Goal: Transaction & Acquisition: Purchase product/service

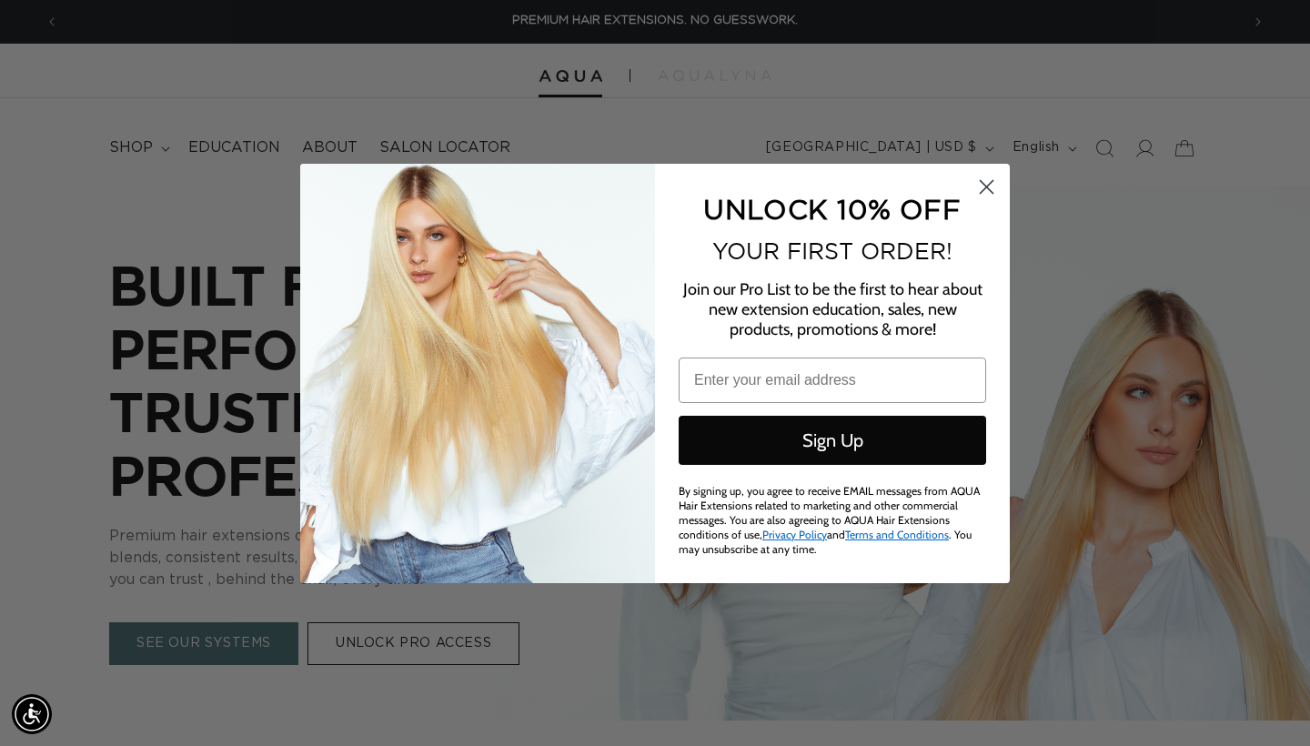
click at [990, 187] on icon "Close dialog" at bounding box center [987, 187] width 32 height 32
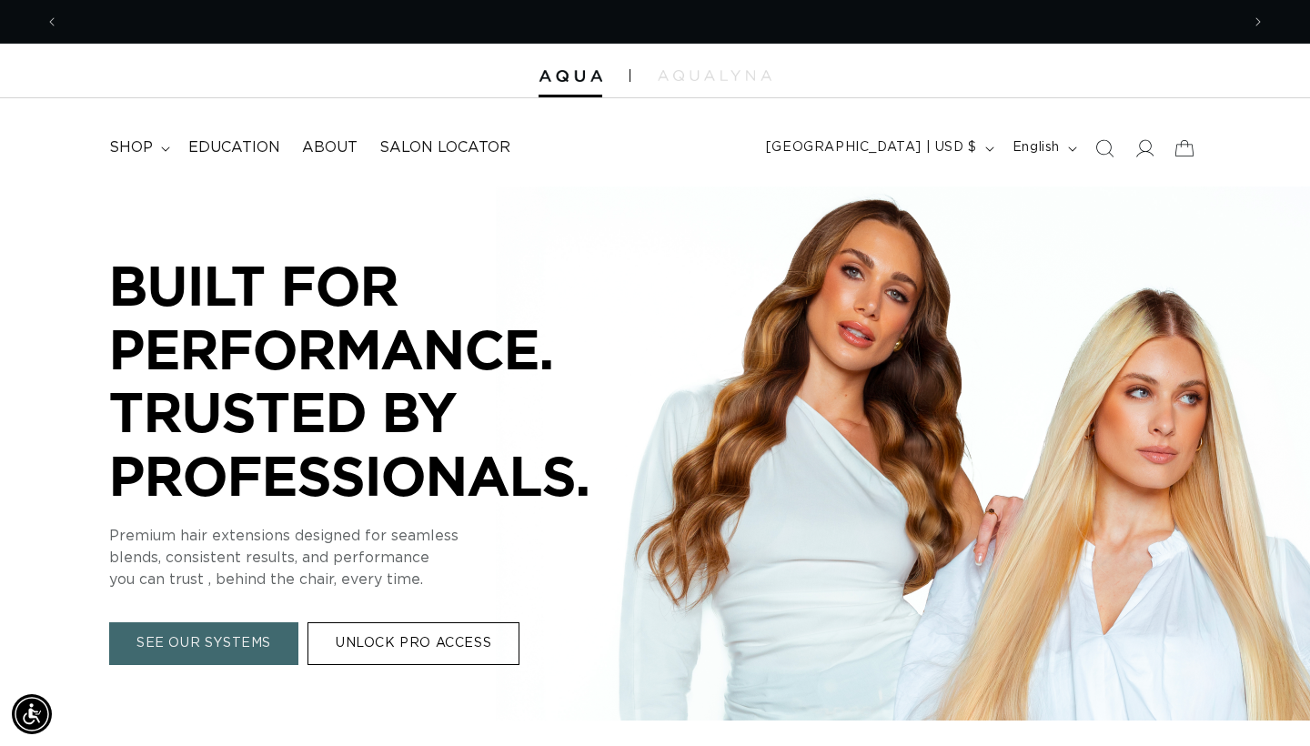
scroll to position [0, 2362]
drag, startPoint x: 830, startPoint y: 221, endPoint x: 658, endPoint y: 215, distance: 172.1
click at [659, 219] on div "BUILT FOR PERFORMANCE. TRUSTED BY PROFESSIONALS. BUILT FOR PERFORMANCE. TRUSTED…" at bounding box center [655, 460] width 1310 height 546
click at [133, 149] on span "shop" at bounding box center [131, 147] width 44 height 19
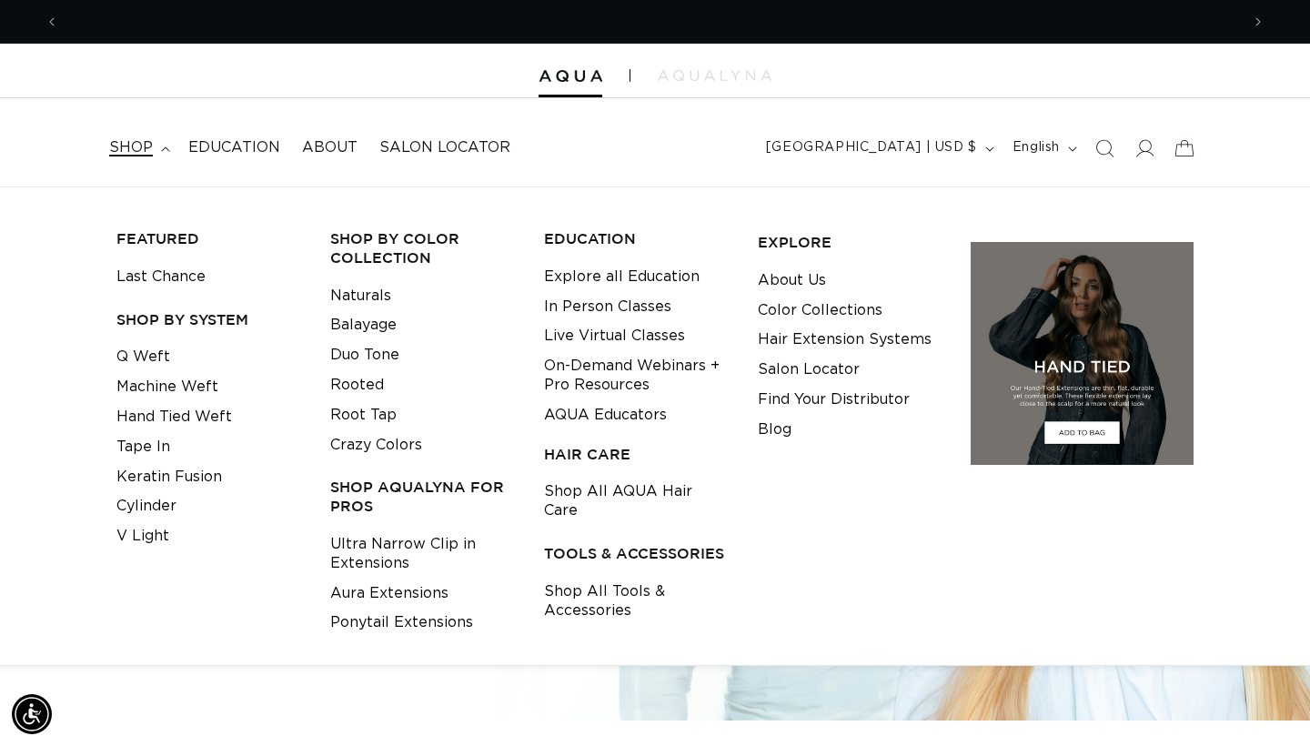
scroll to position [0, 2362]
click at [1155, 158] on span at bounding box center [1144, 148] width 40 height 40
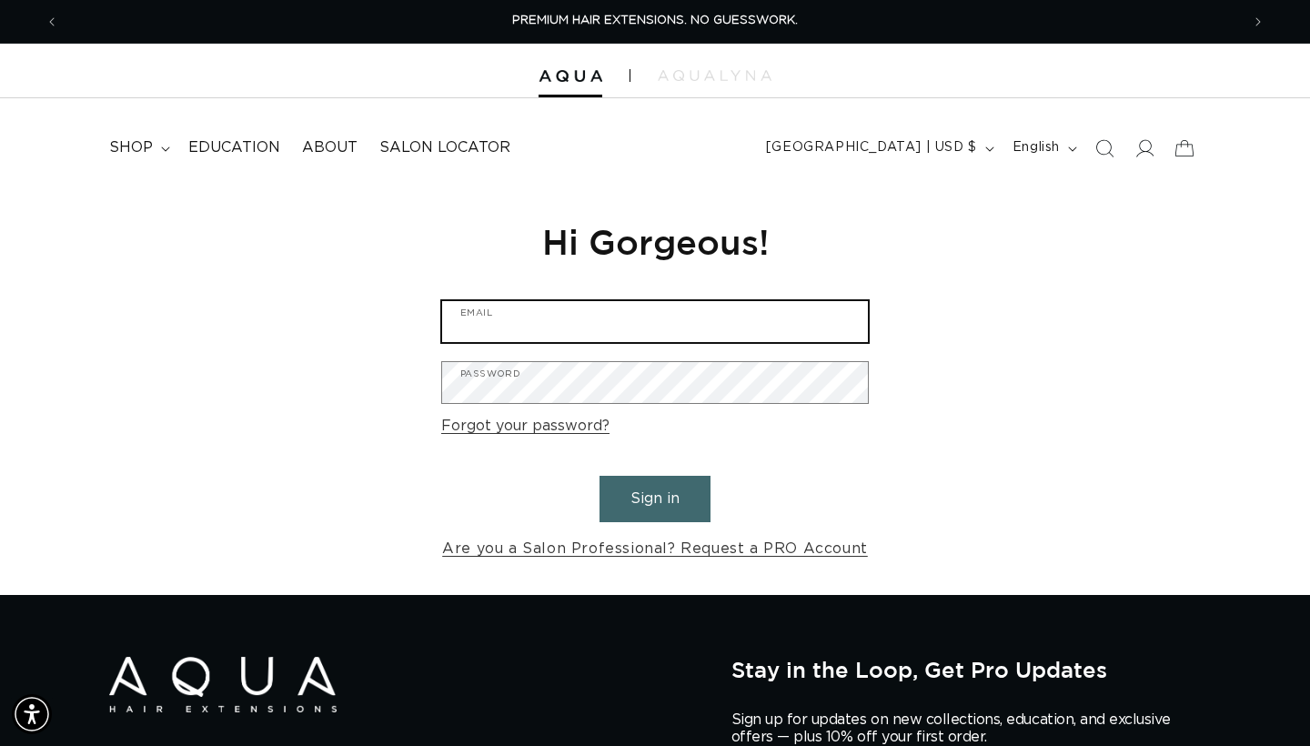
type input "taylorkrekorian1@gmail.com"
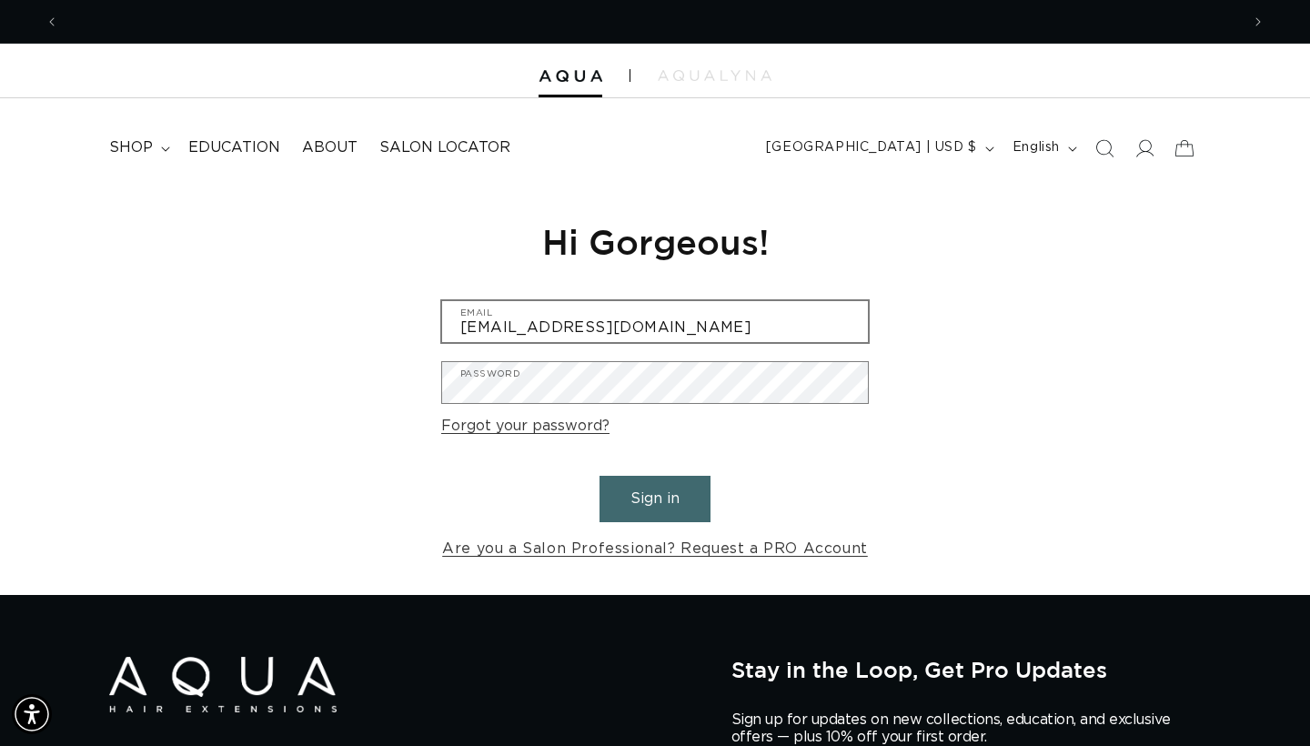
scroll to position [0, 2362]
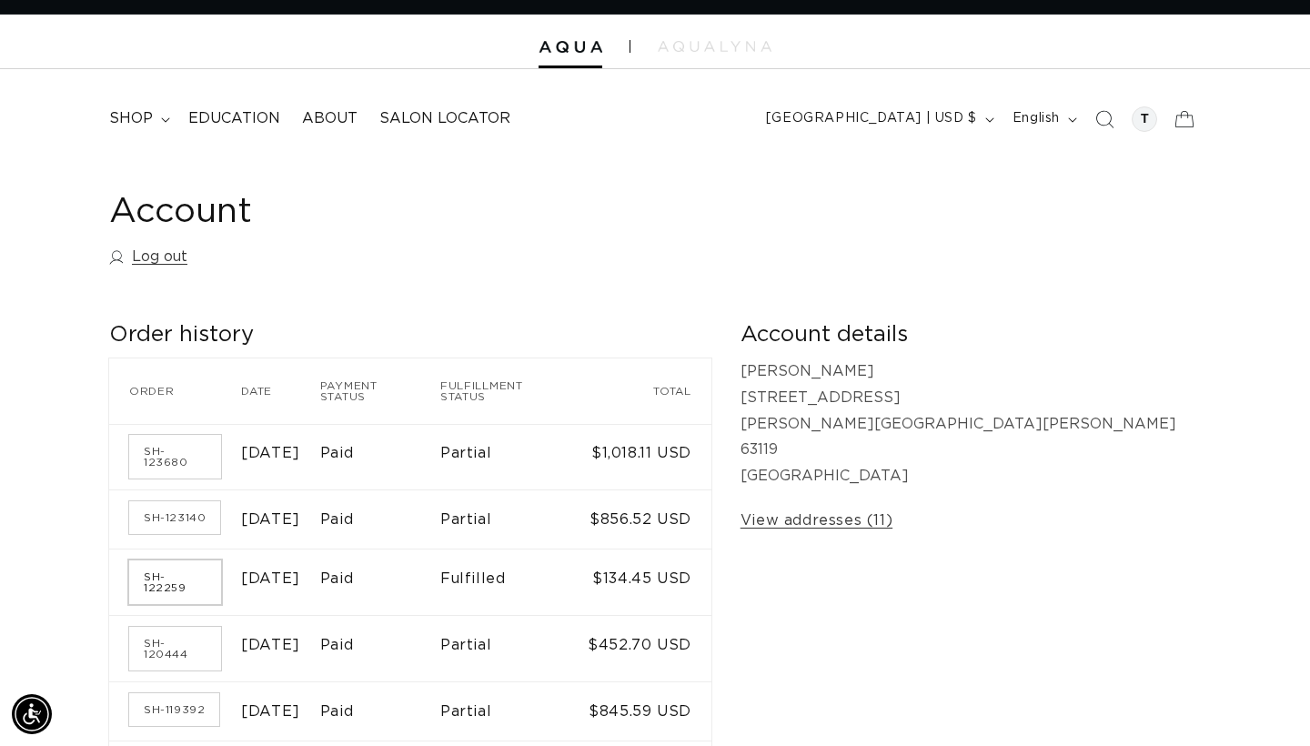
click at [176, 560] on link "SH-122259" at bounding box center [175, 582] width 92 height 44
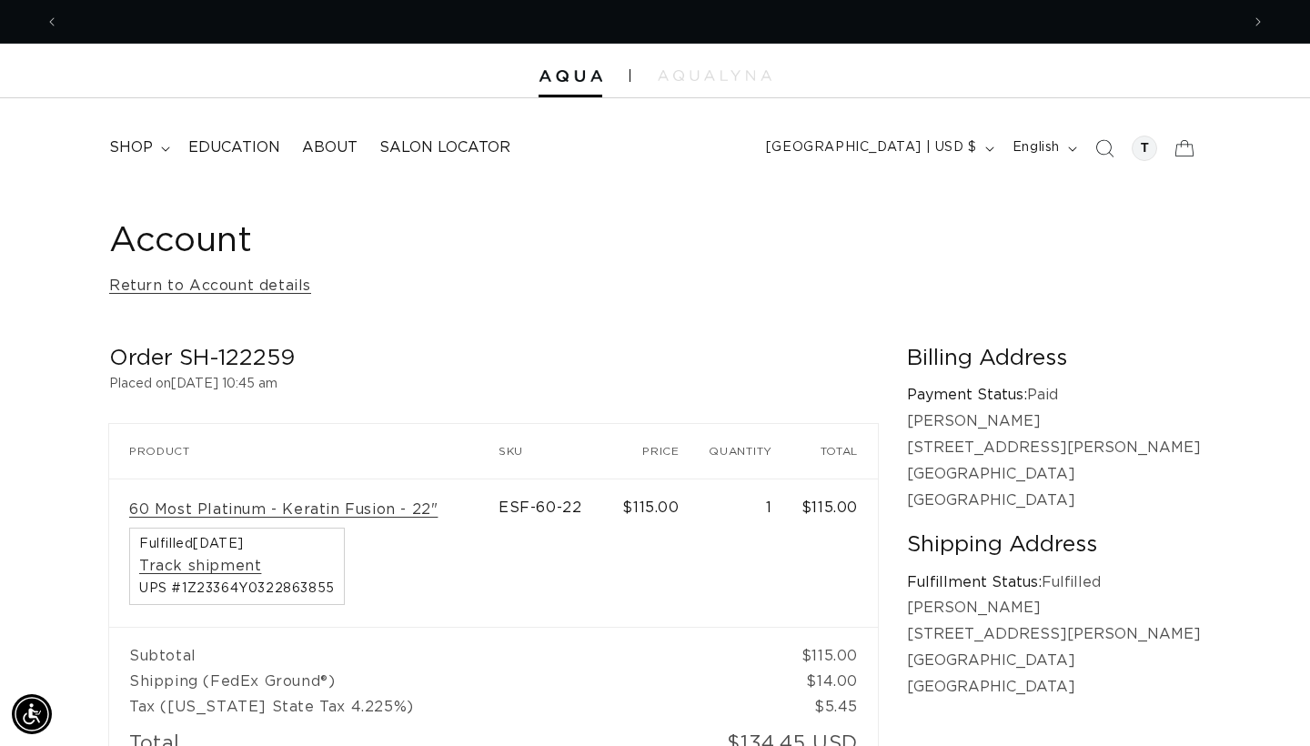
scroll to position [0, 1181]
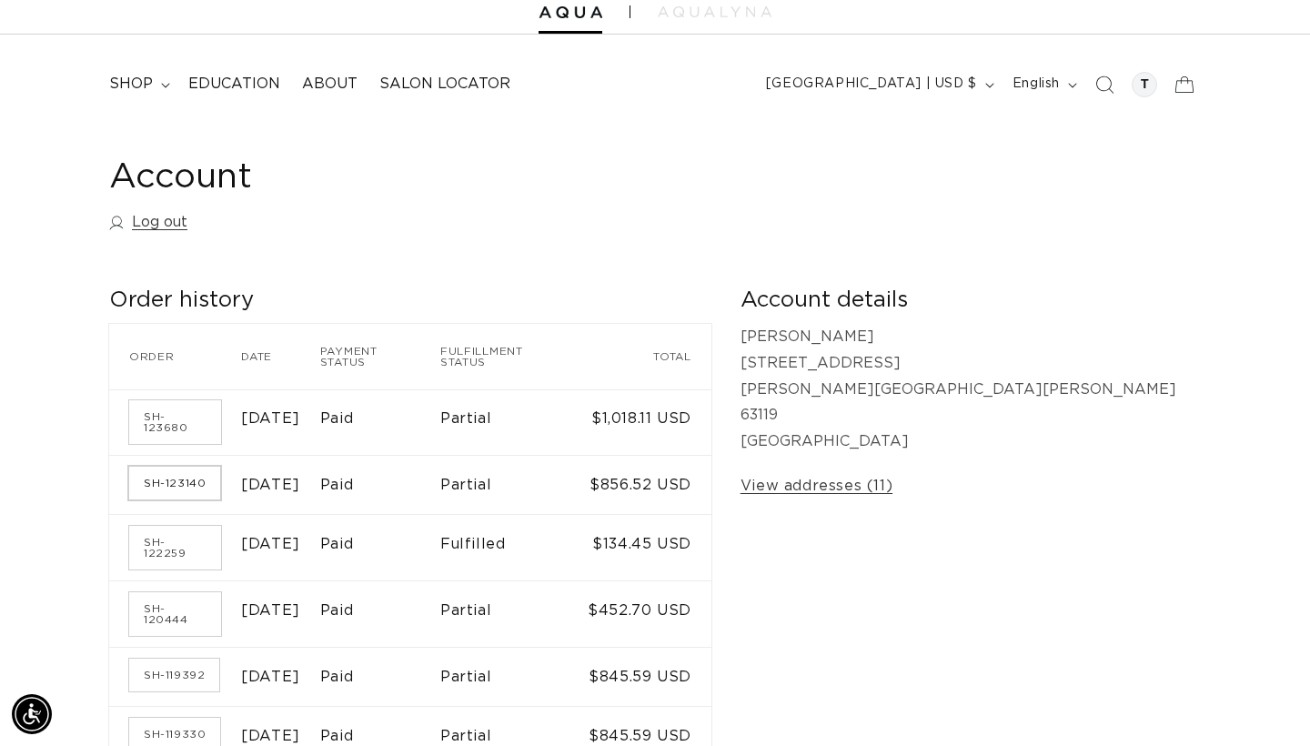
scroll to position [0, 1181]
click at [177, 467] on link "SH-123140" at bounding box center [174, 483] width 91 height 33
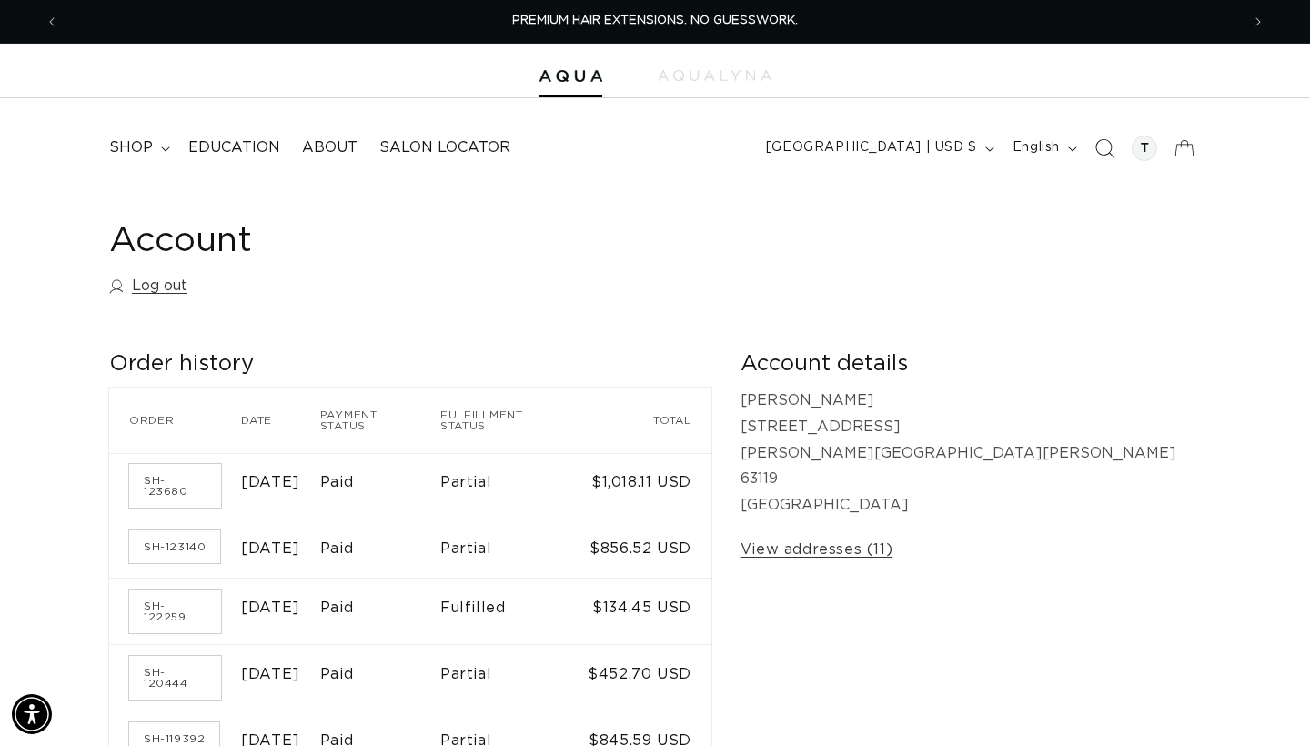
click at [1102, 140] on icon "Search" at bounding box center [1103, 147] width 19 height 19
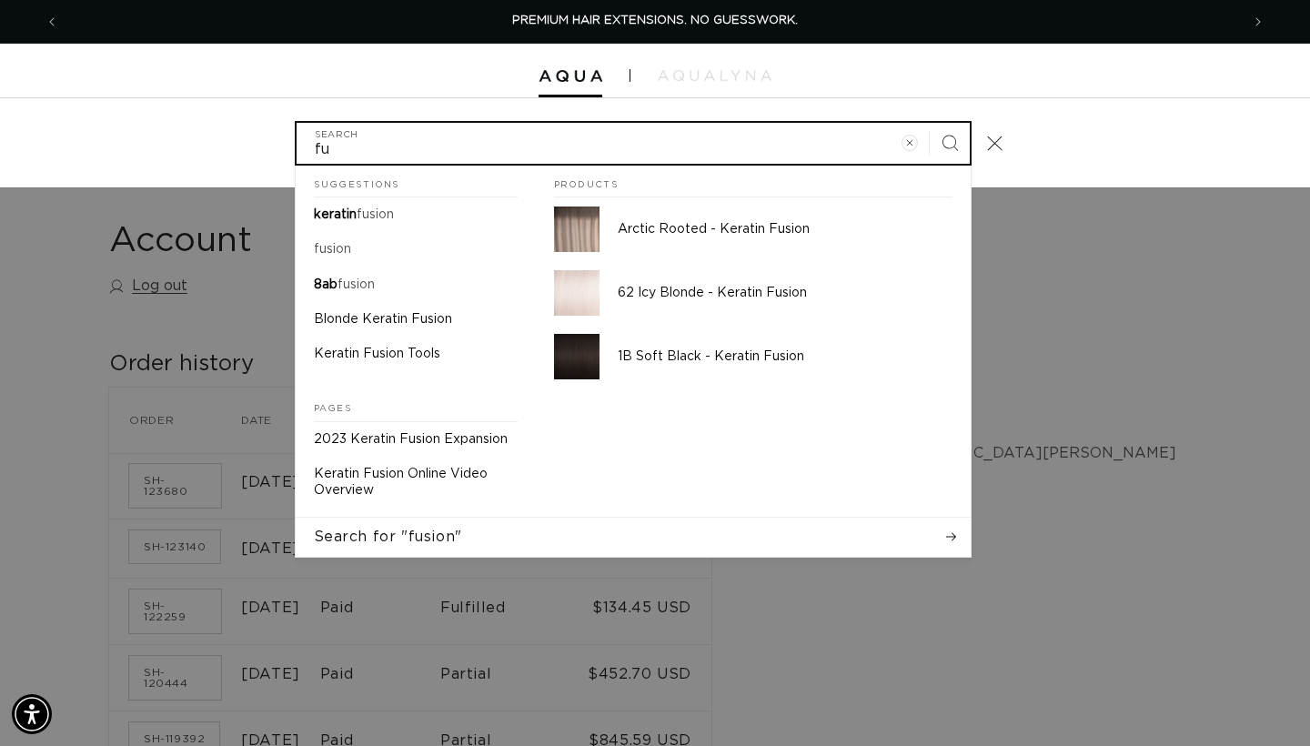
type input "f"
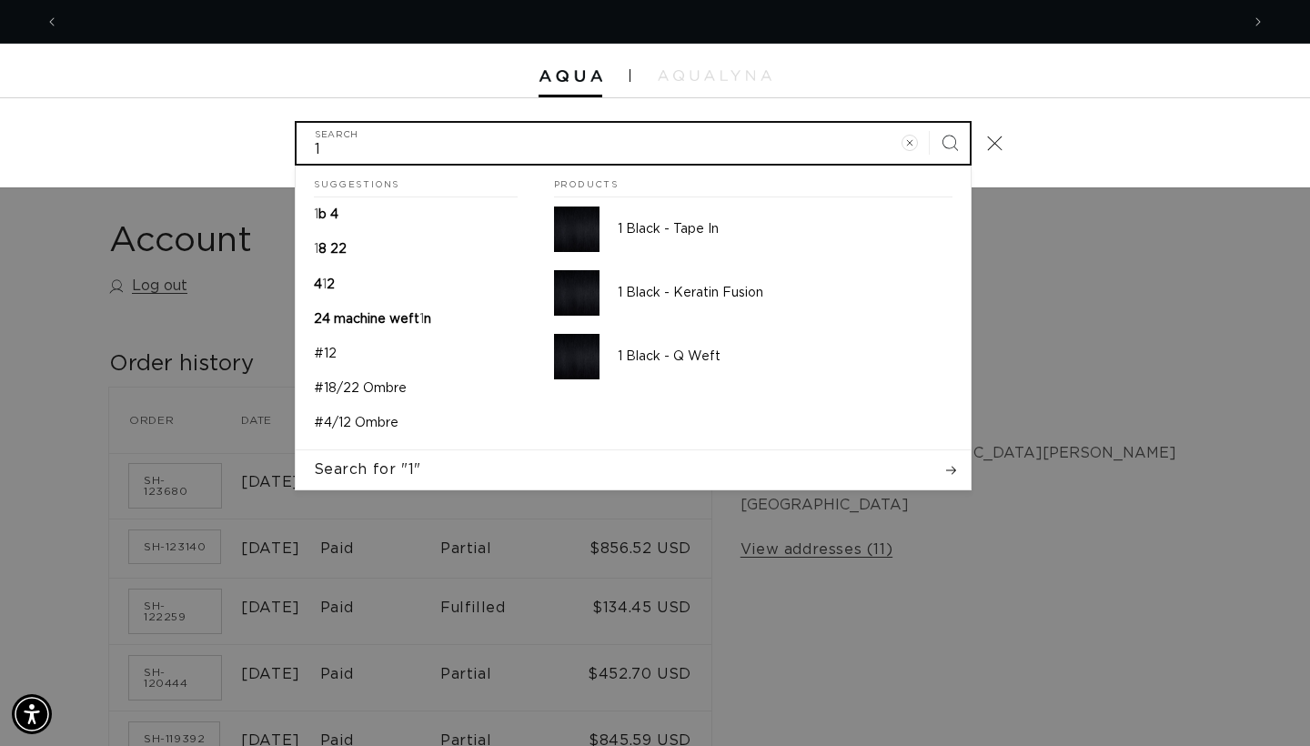
scroll to position [0, 1181]
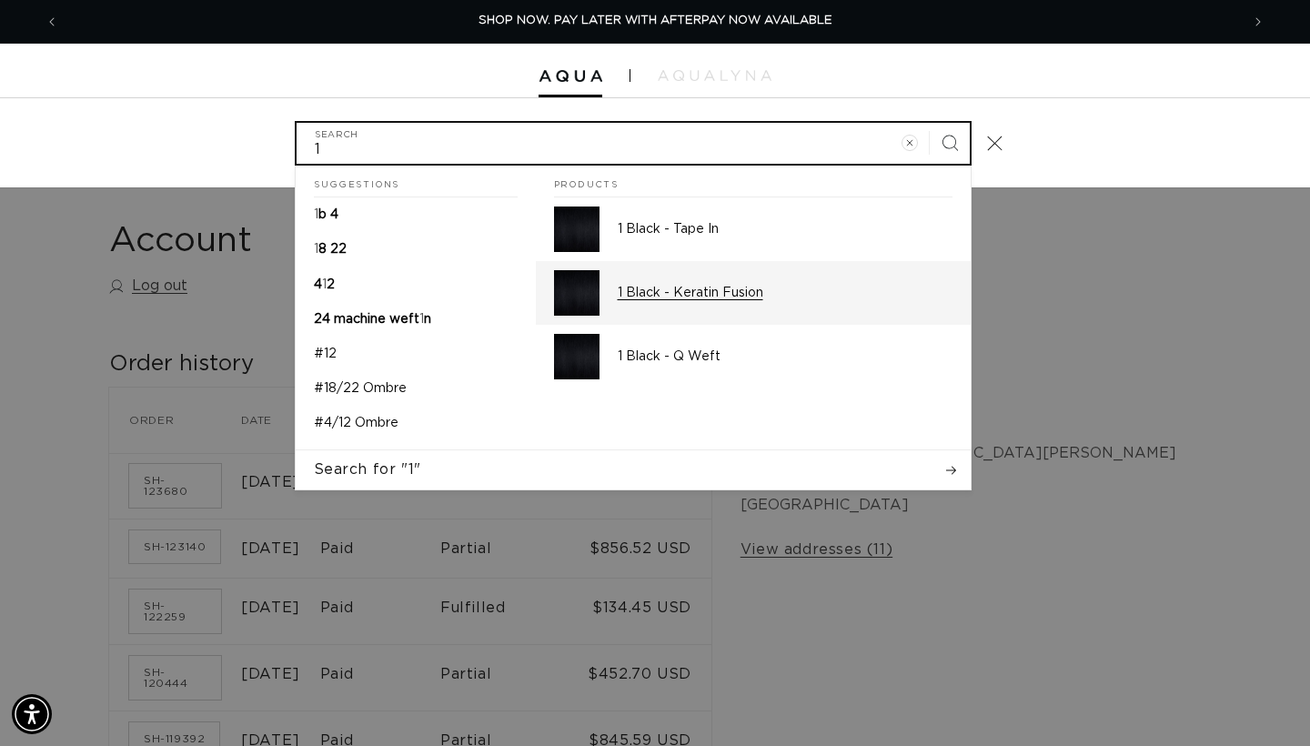
type input "1"
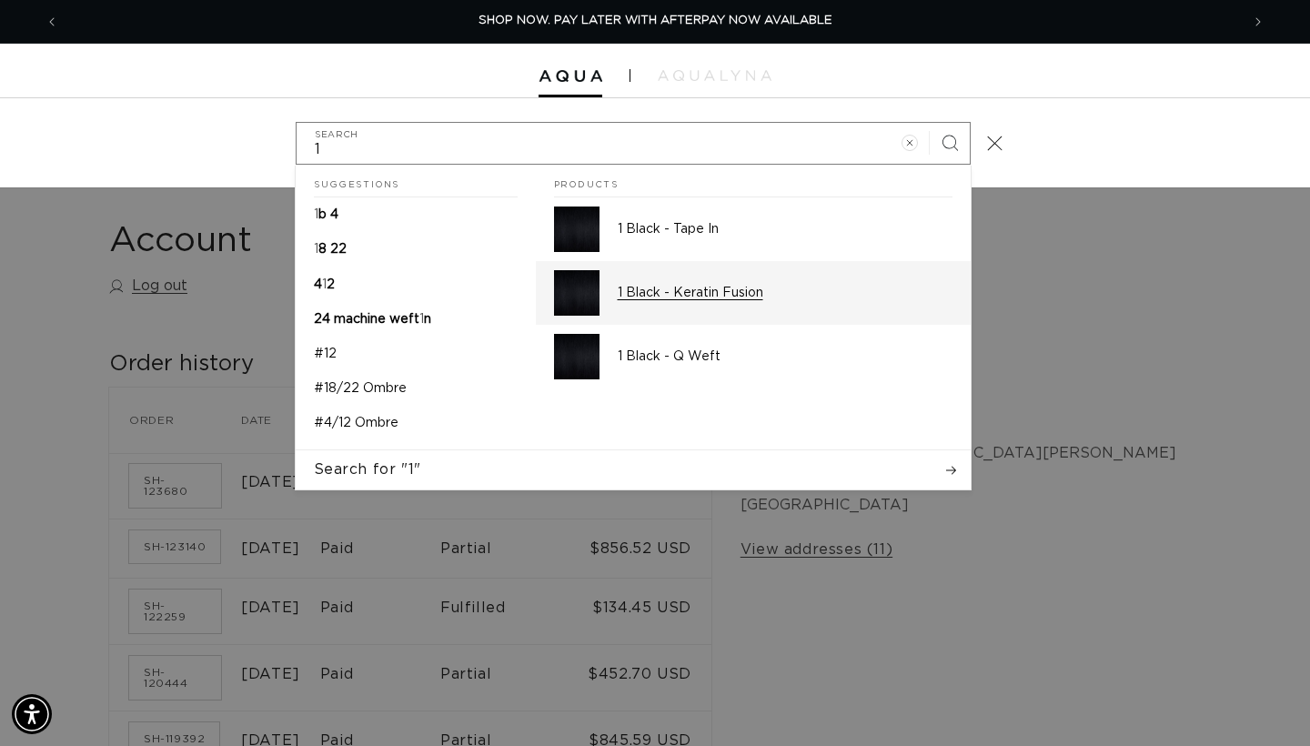
click at [822, 307] on div "1 Black - Keratin Fusion" at bounding box center [785, 292] width 335 height 45
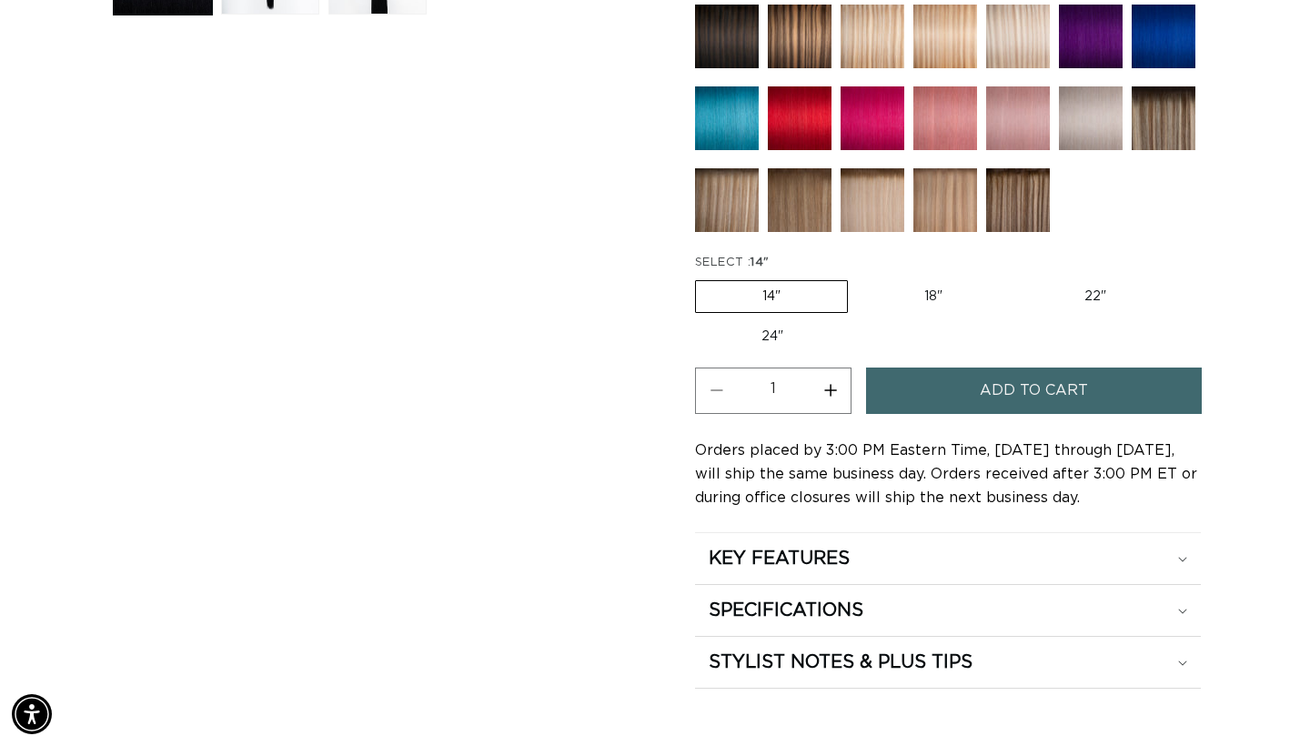
scroll to position [0, 1181]
click at [1075, 296] on label "22" Variant sold out or unavailable" at bounding box center [1095, 296] width 155 height 31
click at [1019, 277] on input "22" Variant sold out or unavailable" at bounding box center [1018, 277] width 1 height 1
radio input "true"
click at [831, 391] on button "Increase quantity for 1 Black - Keratin Fusion" at bounding box center [830, 391] width 41 height 46
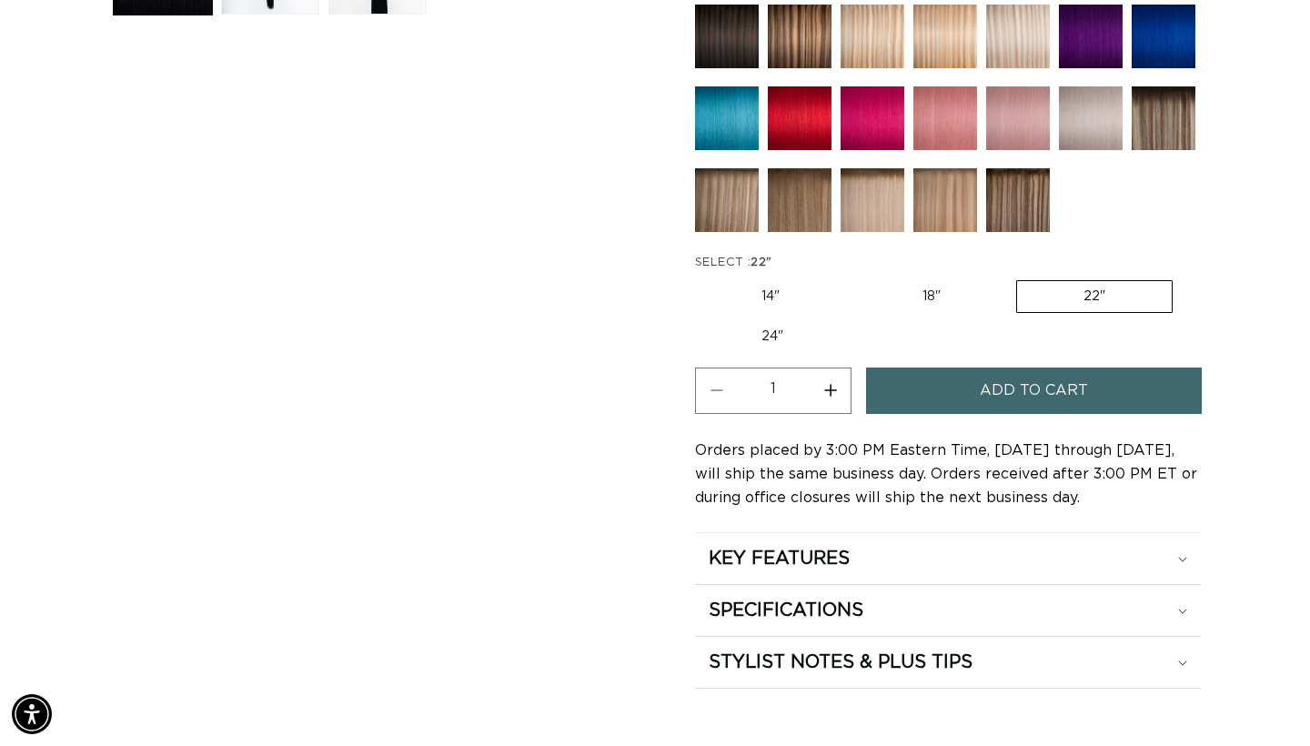
type input "2"
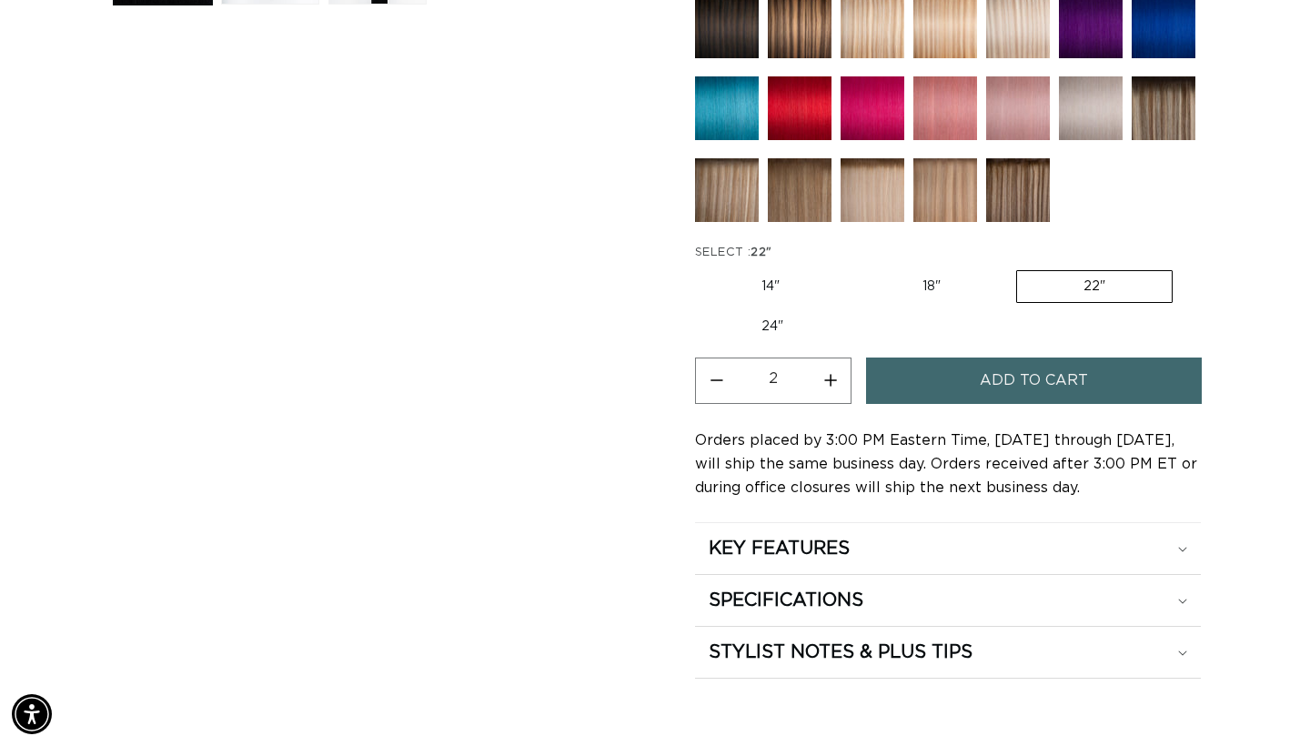
scroll to position [906, 0]
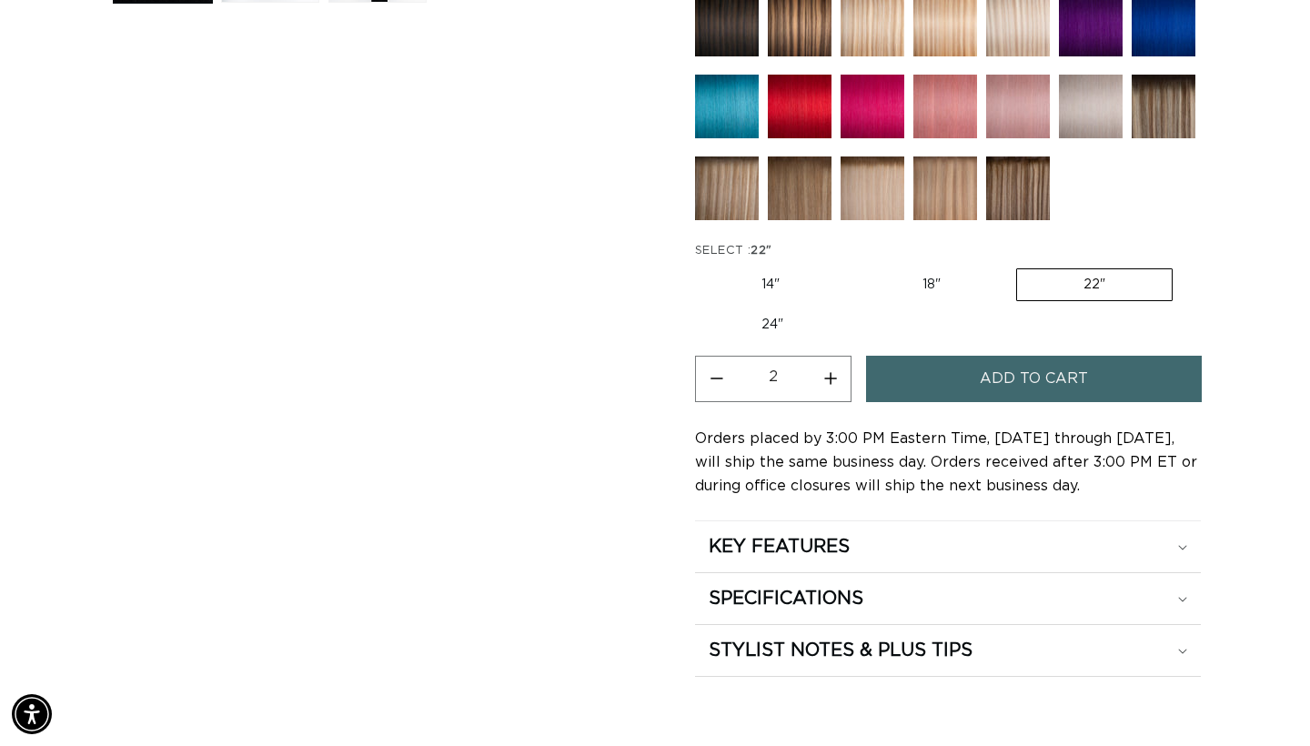
click at [933, 373] on button "Add to cart" at bounding box center [1034, 379] width 336 height 46
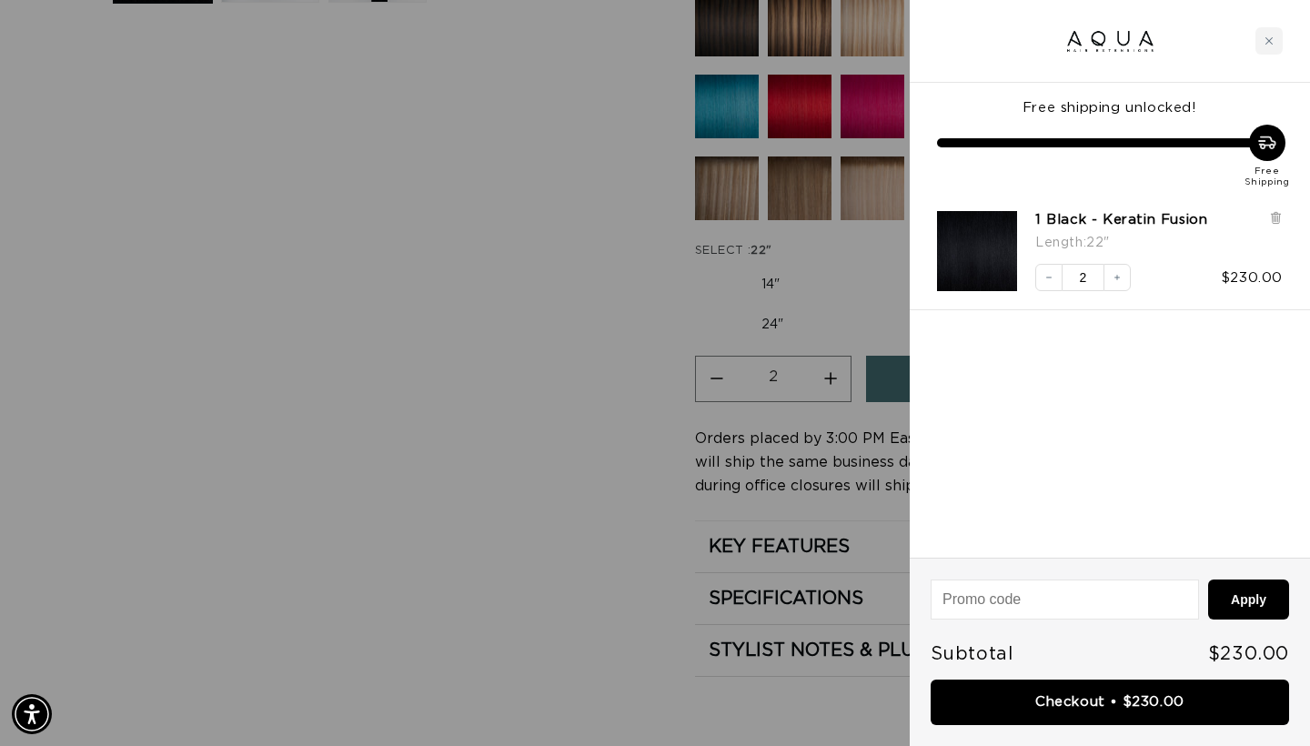
scroll to position [0, 2362]
click at [1119, 276] on icon "Increase quantity" at bounding box center [1117, 277] width 11 height 11
click at [1117, 277] on icon "Increase quantity" at bounding box center [1116, 277] width 5 height 5
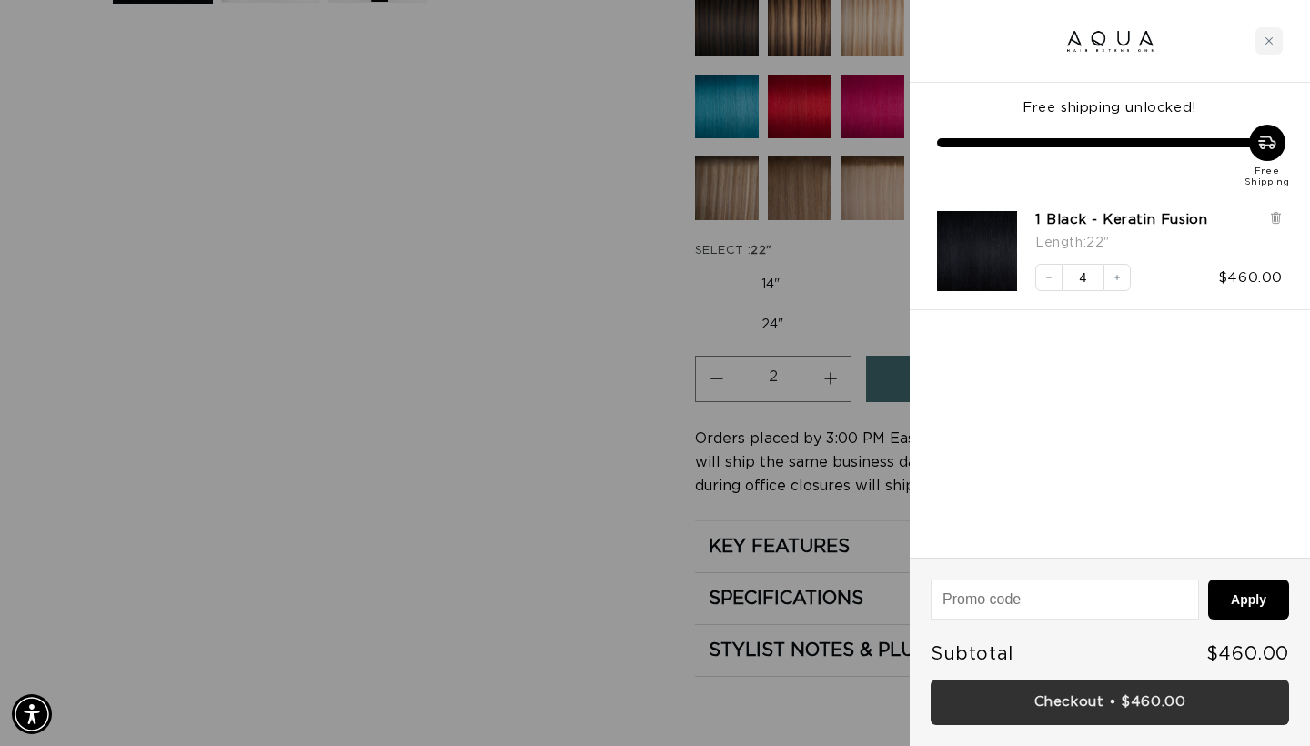
click at [1114, 696] on link "Checkout • $460.00" at bounding box center [1110, 703] width 358 height 46
